Goal: Find specific page/section: Locate item on page

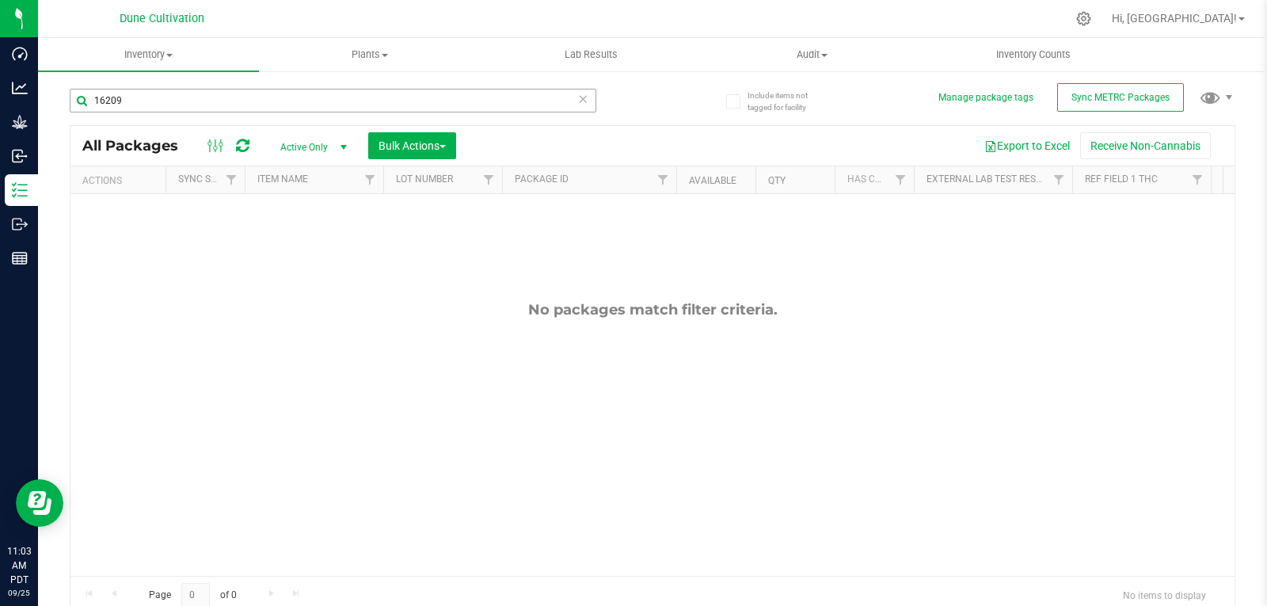
click at [508, 111] on input "16209" at bounding box center [333, 101] width 527 height 24
type input "1"
type input "34066"
click at [302, 138] on span "Active Only" at bounding box center [310, 147] width 87 height 22
click at [317, 244] on li "All" at bounding box center [310, 243] width 86 height 24
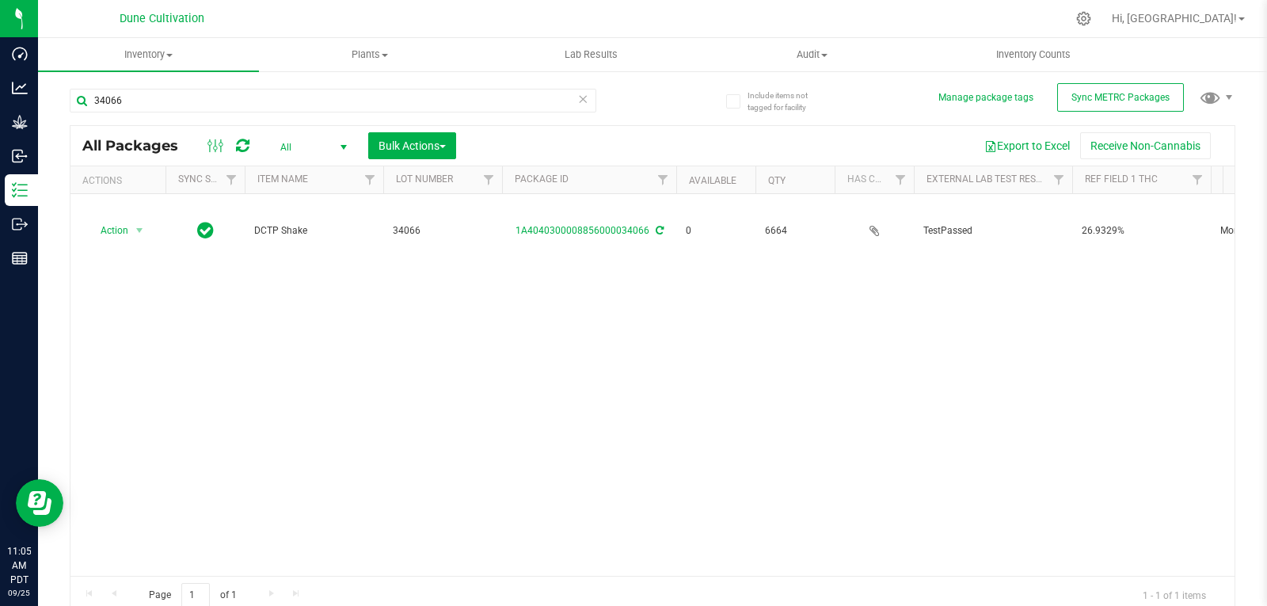
click at [317, 244] on div "Action Action Edit attributes Global inventory Locate package Package audit log…" at bounding box center [652, 385] width 1164 height 382
